Goal: Register for event/course

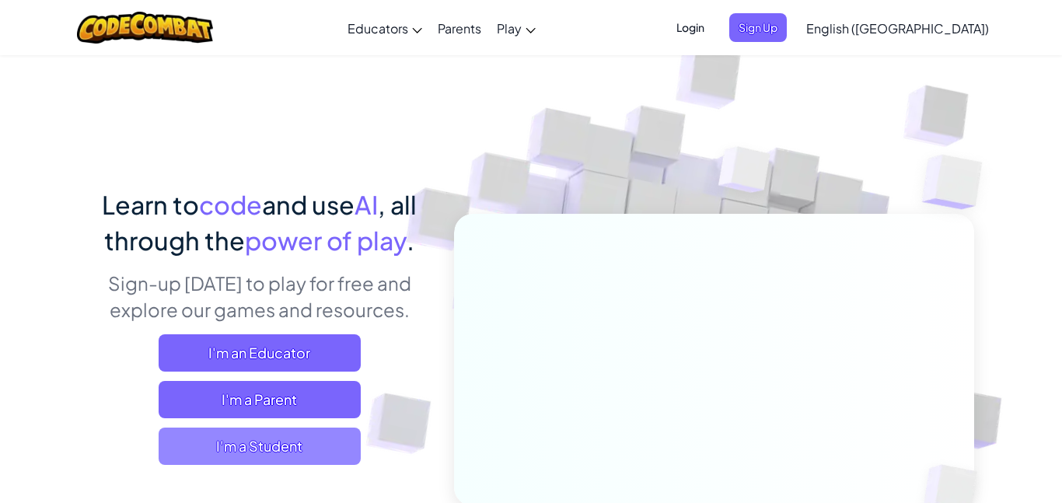
click at [256, 458] on span "I'm a Student" at bounding box center [260, 446] width 202 height 37
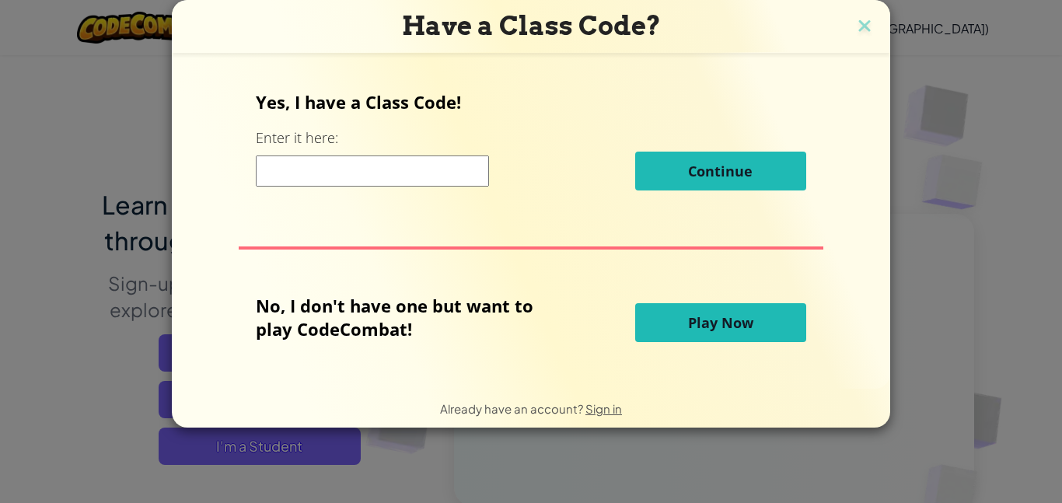
click at [703, 325] on span "Play Now" at bounding box center [720, 322] width 65 height 19
